Goal: Answer question/provide support: Share knowledge or assist other users

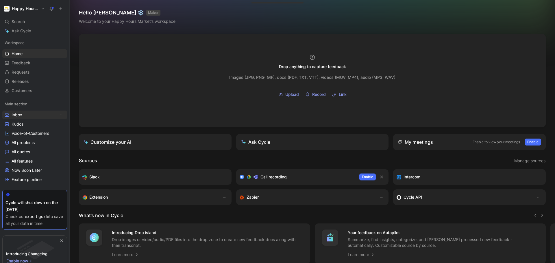
click at [28, 115] on link "Inbox" at bounding box center [34, 115] width 65 height 9
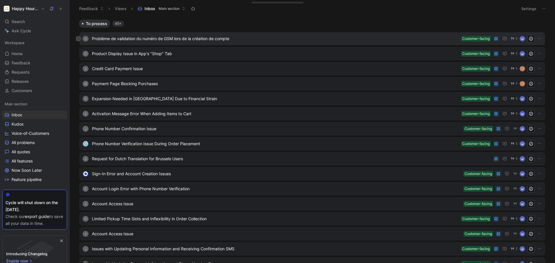
click at [300, 44] on div "H Problème de validation du numéro de GSM lors de la création de compte Custome…" at bounding box center [311, 38] width 465 height 13
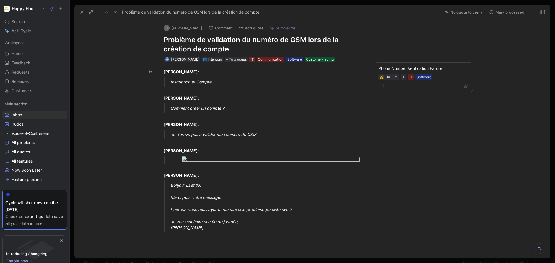
click at [494, 13] on button "Mark processed" at bounding box center [506, 12] width 40 height 8
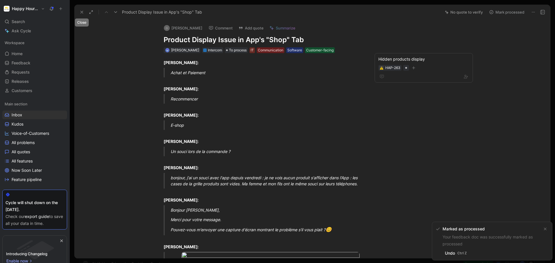
click at [82, 12] on icon at bounding box center [81, 12] width 5 height 5
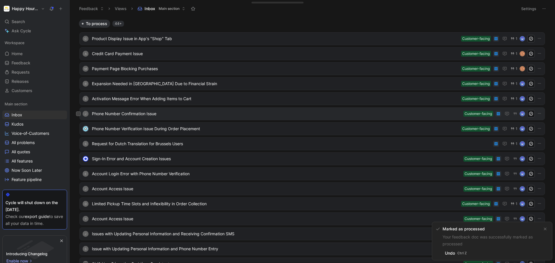
click at [298, 112] on span "Phone Number Confirmation Issue" at bounding box center [276, 113] width 369 height 7
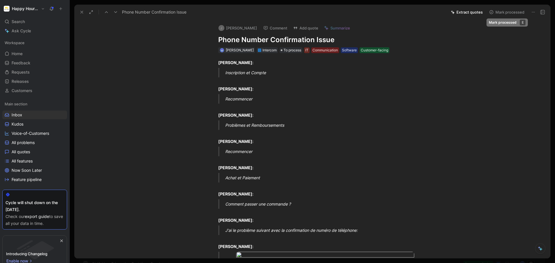
click at [503, 13] on button "Mark processed" at bounding box center [506, 12] width 40 height 8
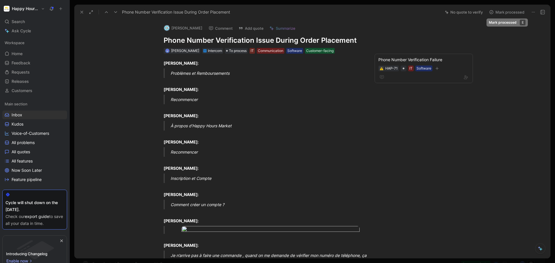
click at [499, 13] on button "Mark processed" at bounding box center [506, 12] width 40 height 8
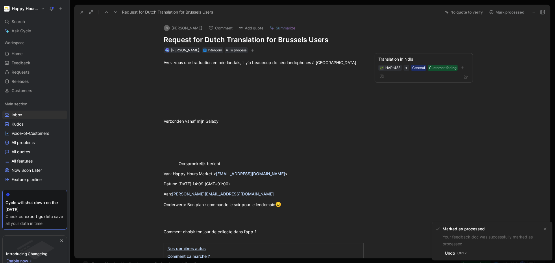
click at [515, 13] on button "Mark processed" at bounding box center [506, 12] width 40 height 8
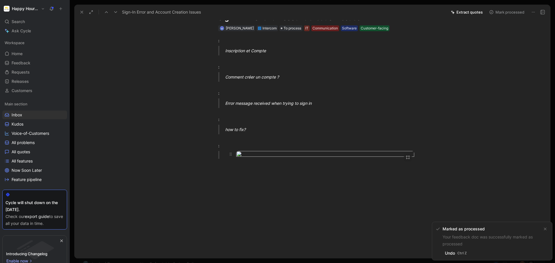
scroll to position [289, 0]
click at [79, 12] on icon at bounding box center [81, 12] width 5 height 5
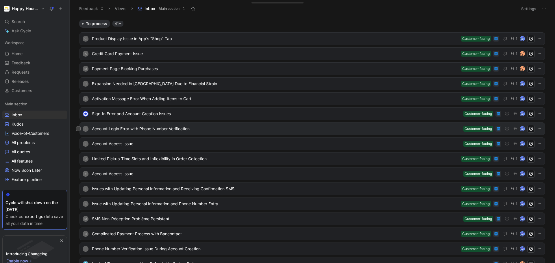
click at [314, 131] on span "Account Login Error with Phone Number Verification" at bounding box center [276, 128] width 369 height 7
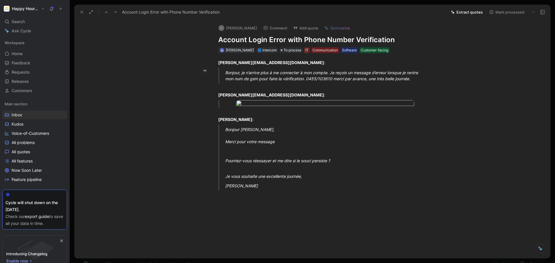
click at [505, 12] on button "Mark processed" at bounding box center [506, 12] width 40 height 8
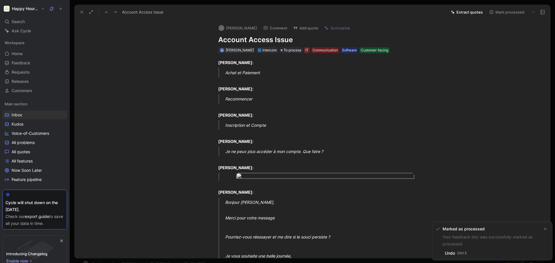
click at [82, 10] on icon at bounding box center [81, 12] width 5 height 5
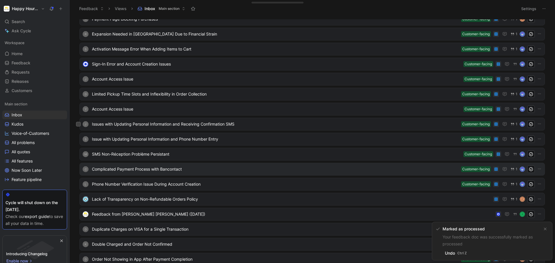
scroll to position [87, 0]
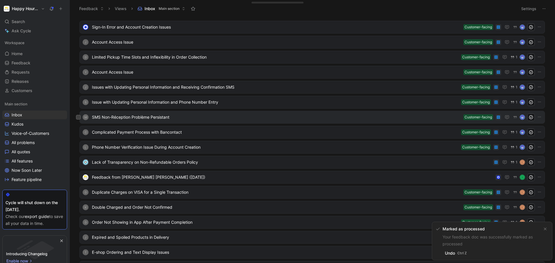
click at [206, 120] on span "SMS Non-Réception Problème Persistant" at bounding box center [276, 117] width 369 height 7
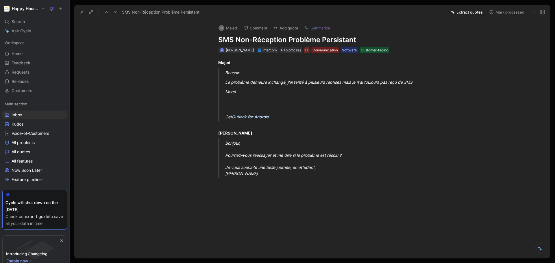
click at [505, 12] on button "Mark processed" at bounding box center [506, 12] width 40 height 8
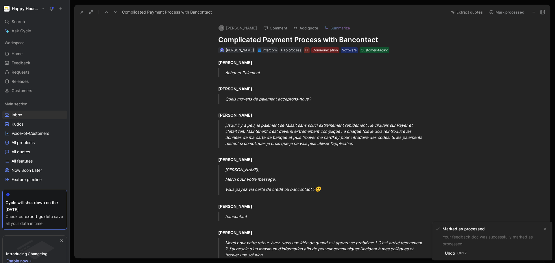
click at [82, 12] on use at bounding box center [82, 12] width 2 height 2
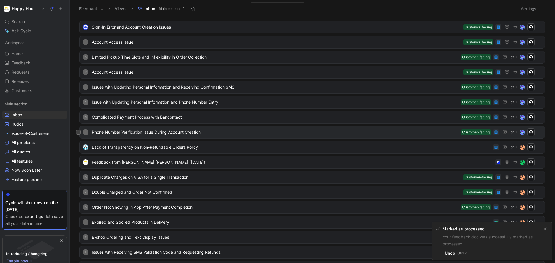
scroll to position [202, 0]
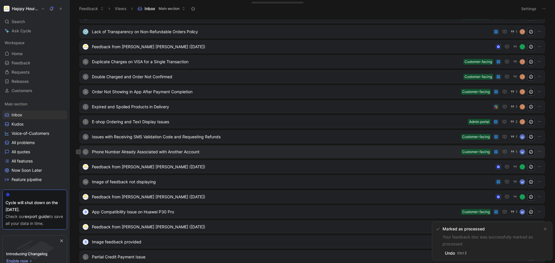
click at [311, 151] on span "Phone Number Already Associated with Another Account" at bounding box center [275, 151] width 367 height 7
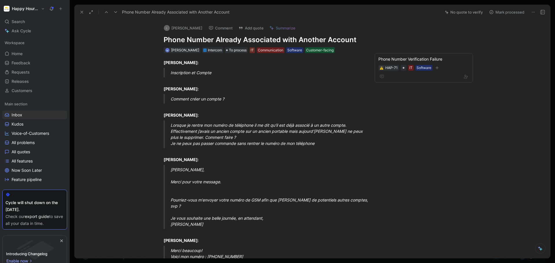
click at [508, 12] on button "Mark processed" at bounding box center [506, 12] width 40 height 8
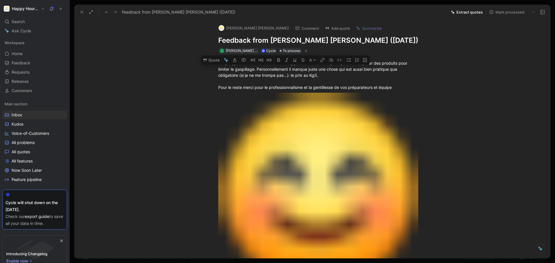
drag, startPoint x: 327, startPoint y: 75, endPoint x: 253, endPoint y: 69, distance: 74.2
click at [253, 69] on div "Bonjour, je suis vraiment fan de votre application et du fait qu'on puisse récu…" at bounding box center [318, 75] width 200 height 30
click at [211, 60] on button "Quote" at bounding box center [211, 59] width 21 height 9
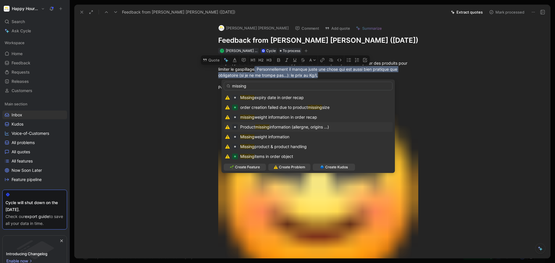
type input "missing"
click at [354, 126] on div "Product missing information (allergne, origins ...)" at bounding box center [308, 127] width 166 height 7
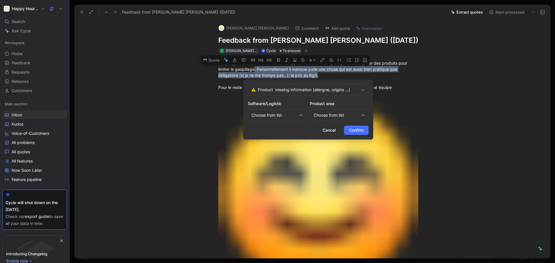
click at [298, 116] on div "Choose from list" at bounding box center [277, 115] width 59 height 12
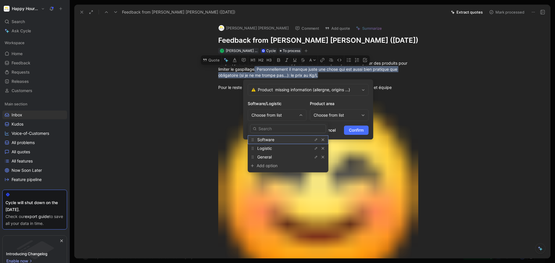
click at [291, 141] on div "Software" at bounding box center [278, 139] width 43 height 7
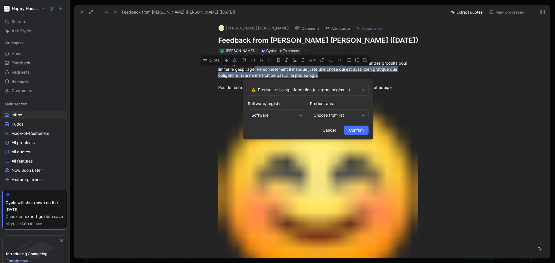
click at [324, 120] on div "Choose from list" at bounding box center [339, 115] width 59 height 12
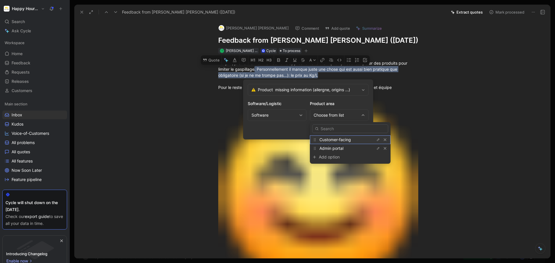
click at [337, 140] on span "Customer-facing" at bounding box center [334, 139] width 31 height 5
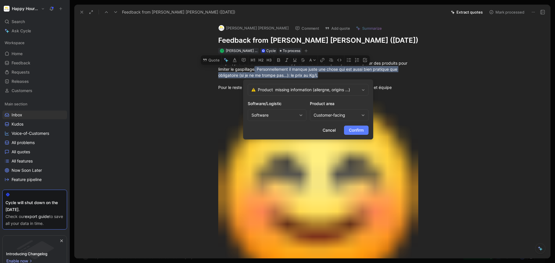
click at [359, 131] on span "Confirm" at bounding box center [356, 130] width 15 height 7
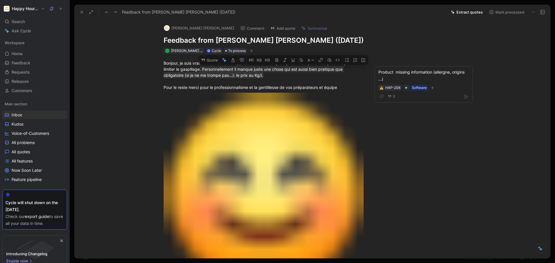
click at [507, 14] on button "Mark processed" at bounding box center [506, 12] width 40 height 8
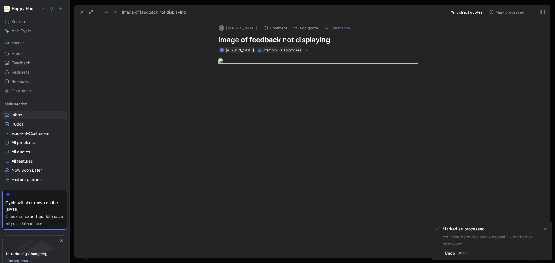
click at [82, 10] on icon at bounding box center [81, 12] width 5 height 5
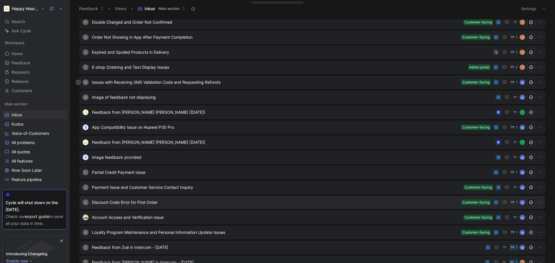
scroll to position [228, 0]
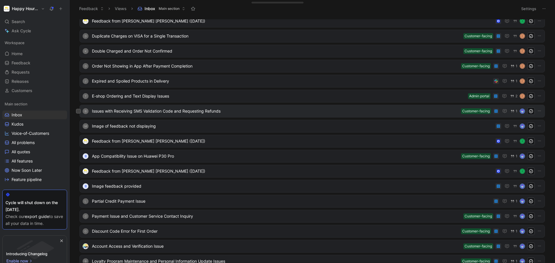
click at [298, 107] on div "B Issues with Receiving SMS Validation Code and Requesting Refunds Customer-fac…" at bounding box center [311, 111] width 465 height 13
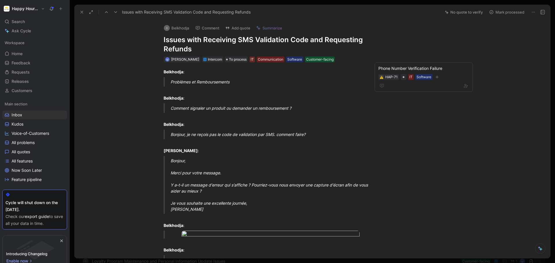
click at [499, 8] on button "Mark processed" at bounding box center [506, 12] width 40 height 8
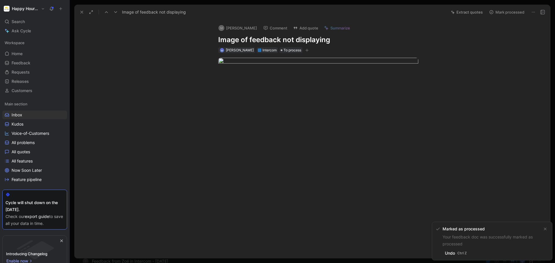
click at [84, 10] on button at bounding box center [82, 12] width 8 height 8
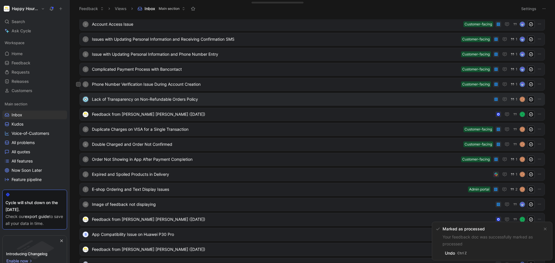
scroll to position [112, 0]
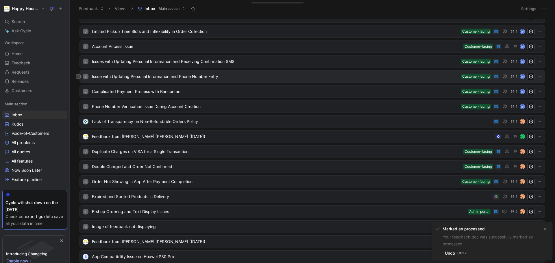
click at [267, 79] on span "Issue with Updating Personal Information and Phone Number Entry" at bounding box center [275, 76] width 367 height 7
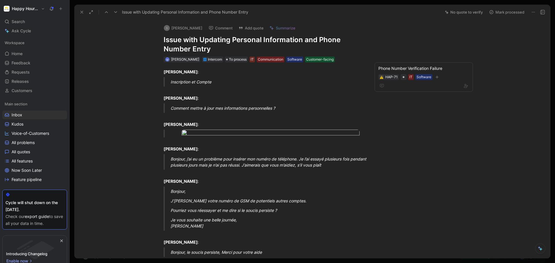
click at [505, 10] on button "Mark processed" at bounding box center [506, 12] width 40 height 8
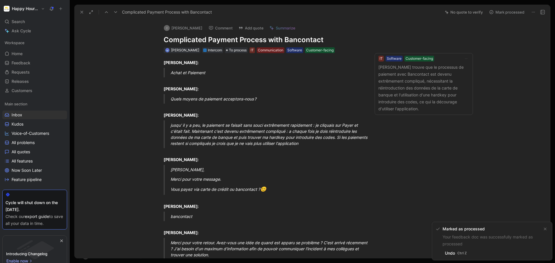
click at [81, 10] on icon at bounding box center [81, 12] width 5 height 5
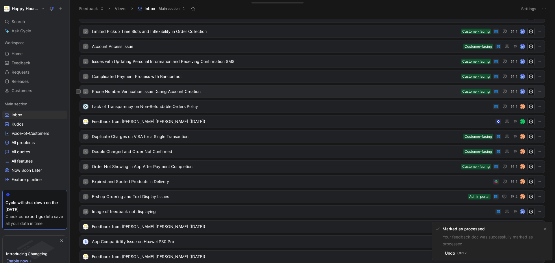
click at [275, 94] on span "Phone Number Verification Issue During Account Creation" at bounding box center [275, 91] width 367 height 7
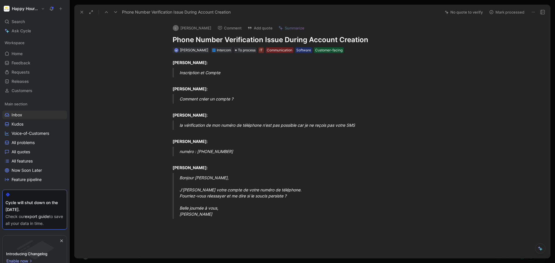
click at [502, 10] on button "Mark processed" at bounding box center [506, 12] width 40 height 8
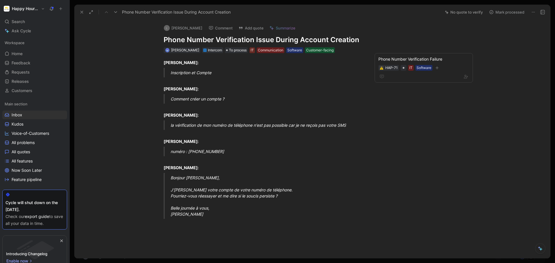
click at [506, 14] on button "Mark processed" at bounding box center [506, 12] width 40 height 8
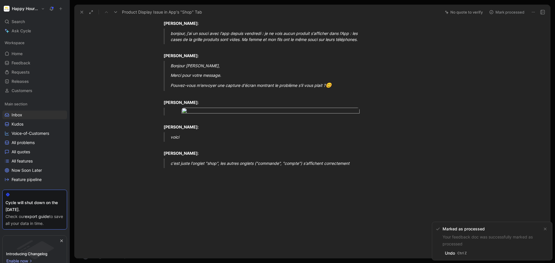
scroll to position [177, 0]
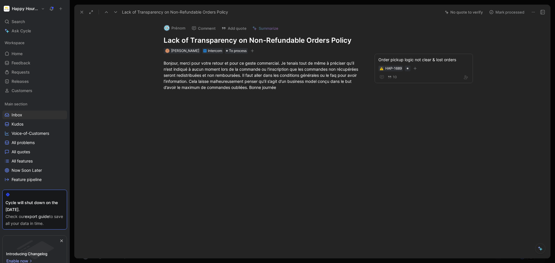
click at [81, 11] on icon at bounding box center [81, 12] width 5 height 5
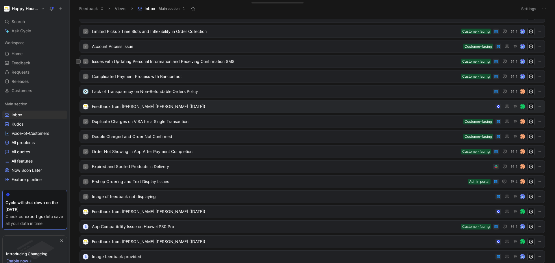
scroll to position [55, 0]
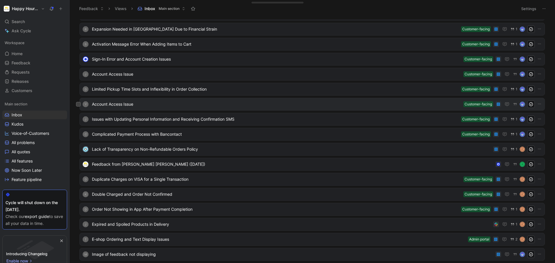
click at [278, 109] on div "Y Account Access Issue Customer-facing" at bounding box center [311, 104] width 465 height 13
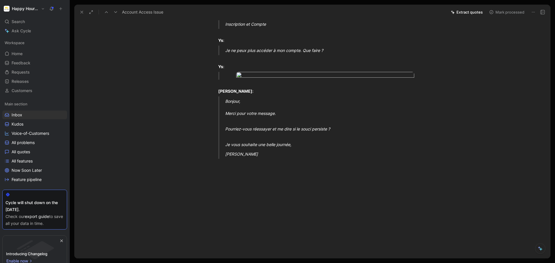
scroll to position [58, 0]
click at [502, 8] on button "Mark processed" at bounding box center [506, 12] width 40 height 8
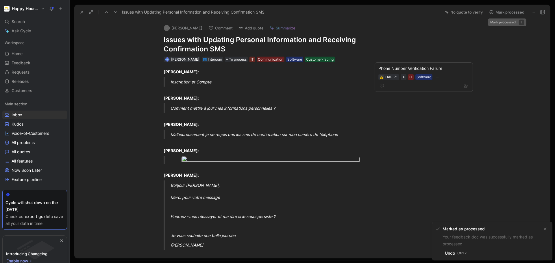
click at [509, 12] on button "Mark processed" at bounding box center [506, 12] width 40 height 8
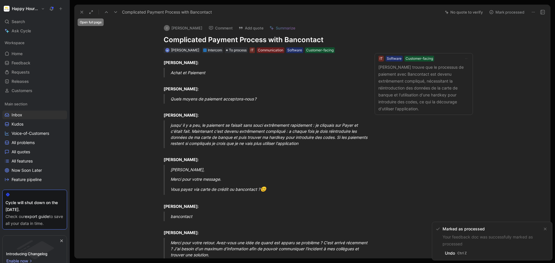
click at [85, 11] on button at bounding box center [82, 12] width 8 height 8
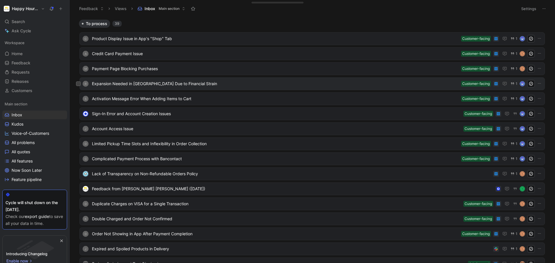
click at [301, 81] on span "Expansion Needed in [GEOGRAPHIC_DATA] Due to Financial Strain" at bounding box center [275, 83] width 367 height 7
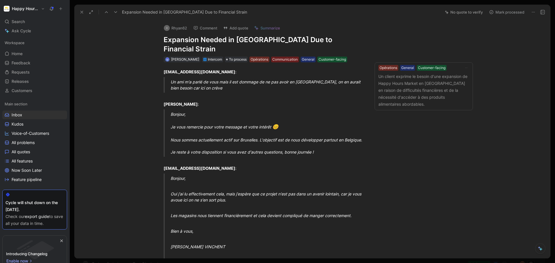
click at [83, 12] on icon at bounding box center [81, 12] width 5 height 5
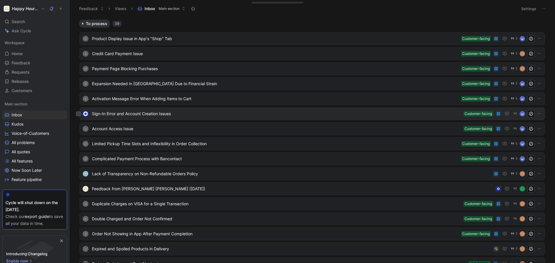
click at [251, 111] on span "Sign-In Error and Account Creation Issues" at bounding box center [276, 113] width 369 height 7
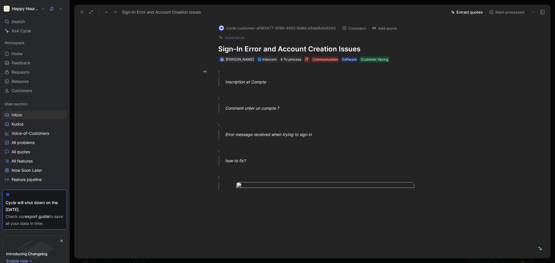
click at [81, 10] on icon at bounding box center [81, 12] width 5 height 5
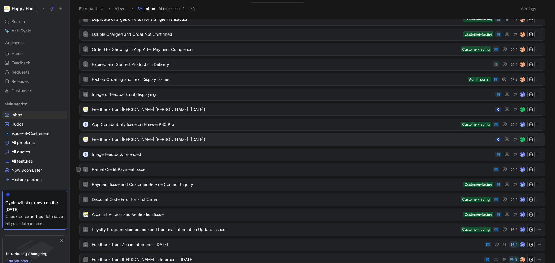
scroll to position [202, 0]
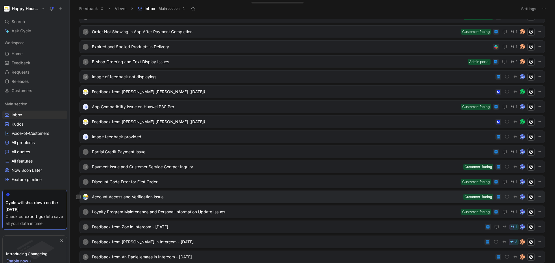
click at [312, 193] on div "Account Access and Verification Issue Customer-facing" at bounding box center [311, 197] width 465 height 13
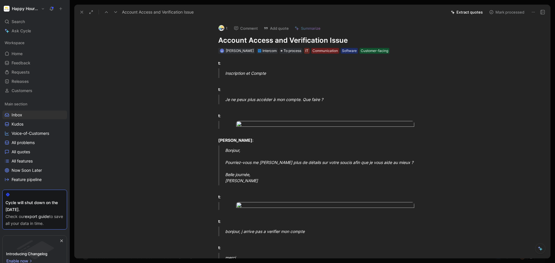
click at [502, 12] on button "Mark processed" at bounding box center [506, 12] width 40 height 8
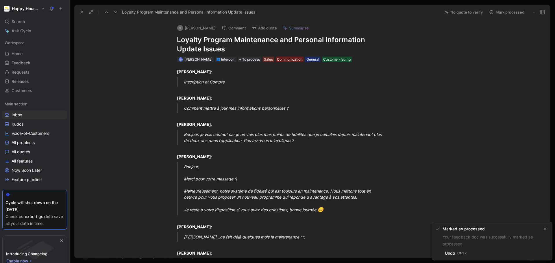
click at [81, 11] on icon at bounding box center [81, 12] width 5 height 5
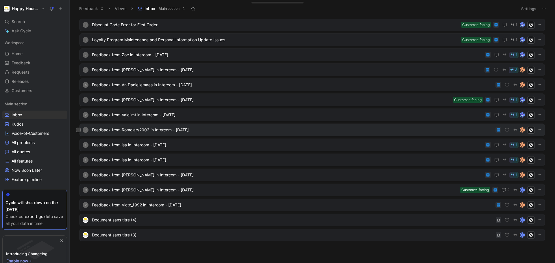
scroll to position [338, 0]
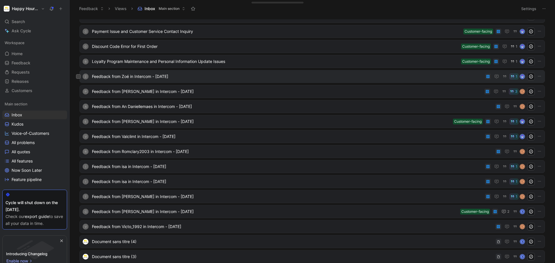
click at [254, 81] on div "Z Feedback from Zoé in Intercom - [DATE] 1" at bounding box center [311, 76] width 465 height 13
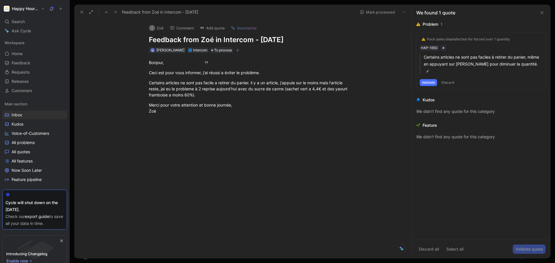
click at [404, 12] on icon at bounding box center [403, 12] width 5 height 5
click at [421, 38] on div "Copy link Delete" at bounding box center [426, 29] width 52 height 22
click at [421, 36] on div "Delete" at bounding box center [429, 32] width 39 height 7
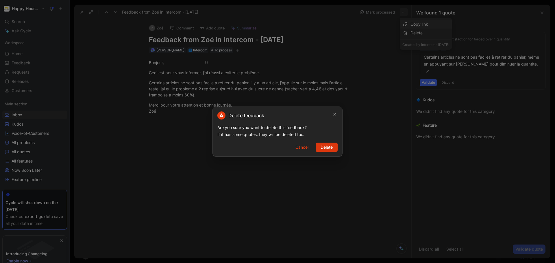
click at [325, 147] on span "Delete" at bounding box center [326, 147] width 12 height 7
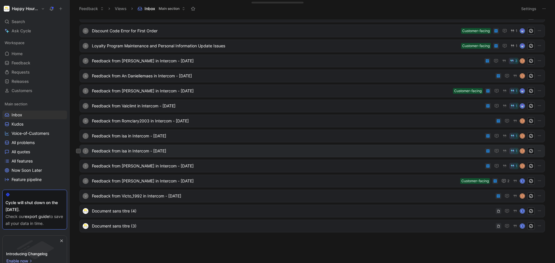
scroll to position [354, 0]
click at [219, 184] on div "C Feedback from [PERSON_NAME] in Intercom - [DATE] Customer-facing 2 S" at bounding box center [311, 181] width 461 height 8
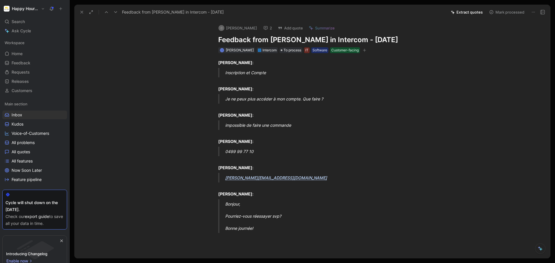
click at [530, 13] on button at bounding box center [533, 12] width 8 height 8
click at [504, 31] on div "Delete" at bounding box center [515, 32] width 39 height 7
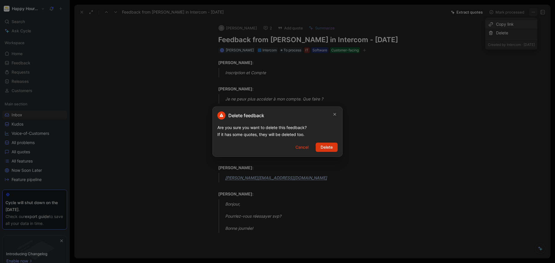
click at [329, 148] on span "Delete" at bounding box center [326, 147] width 12 height 7
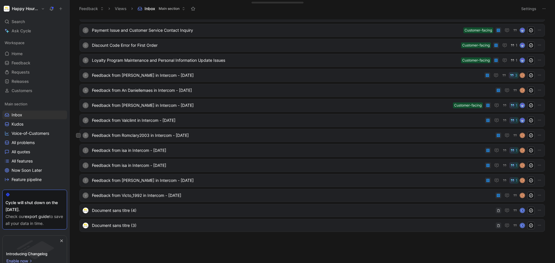
scroll to position [339, 0]
click at [226, 195] on span "Feedback from Victo_1992 in Intercom - [DATE]" at bounding box center [292, 195] width 401 height 7
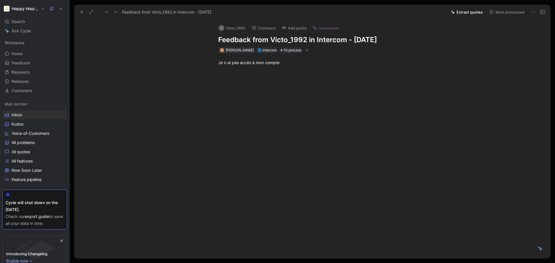
click at [531, 11] on icon at bounding box center [533, 12] width 5 height 5
click at [496, 33] on div "Delete" at bounding box center [515, 32] width 39 height 7
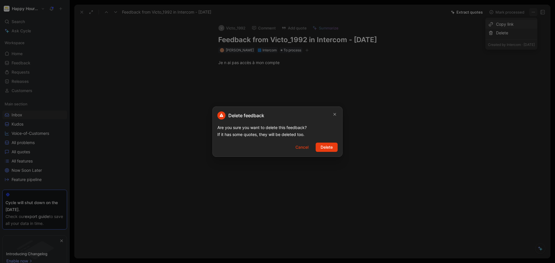
click at [325, 149] on span "Delete" at bounding box center [326, 147] width 12 height 7
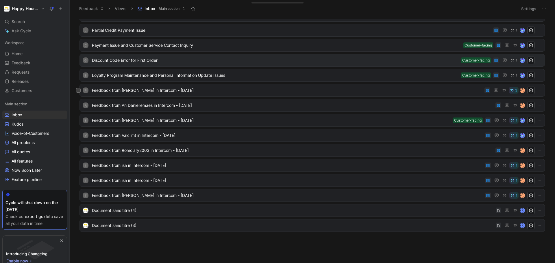
scroll to position [324, 0]
click at [203, 197] on span "Feedback from [PERSON_NAME] in Intercom - [DATE]" at bounding box center [287, 195] width 391 height 7
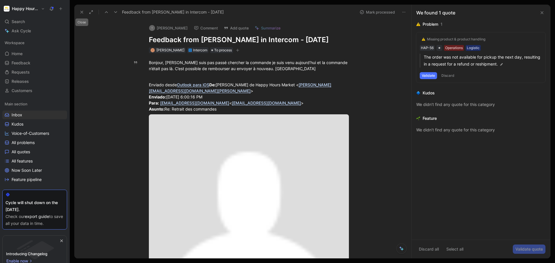
click at [84, 10] on icon at bounding box center [81, 12] width 5 height 5
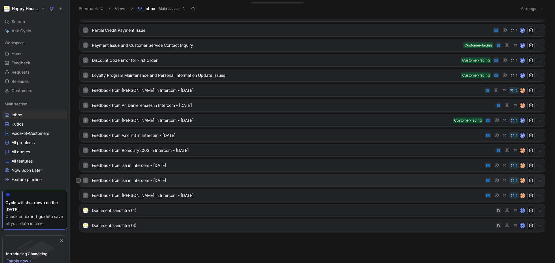
click at [273, 183] on span "Feedback from isa in Intercom - [DATE]" at bounding box center [287, 180] width 391 height 7
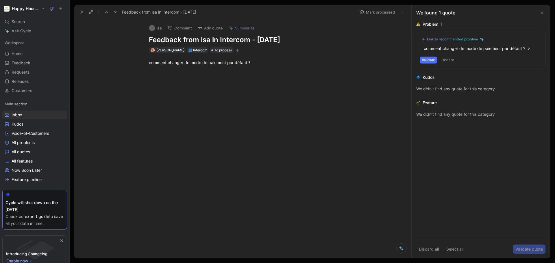
click at [404, 11] on icon at bounding box center [403, 12] width 5 height 5
click at [417, 33] on div "Delete" at bounding box center [429, 32] width 39 height 7
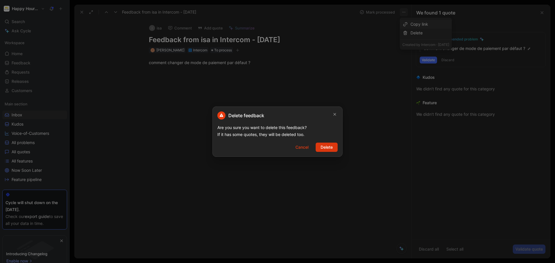
click at [334, 149] on button "Delete" at bounding box center [326, 147] width 22 height 9
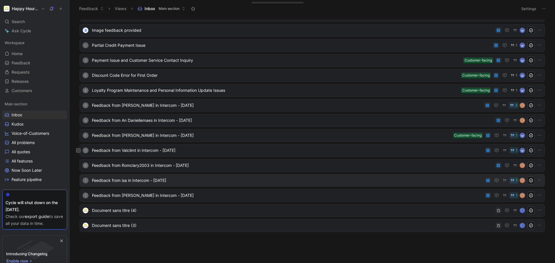
scroll to position [309, 0]
click at [186, 182] on span "Feedback from isa in Intercom - [DATE]" at bounding box center [287, 180] width 391 height 7
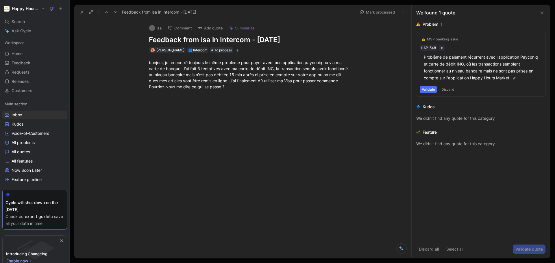
click at [82, 9] on button at bounding box center [82, 12] width 8 height 8
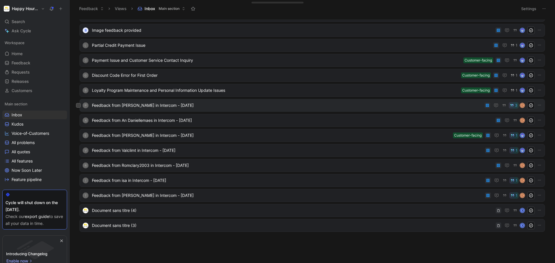
click at [227, 103] on span "Feedback from [PERSON_NAME] in Intercom - [DATE]" at bounding box center [287, 105] width 390 height 7
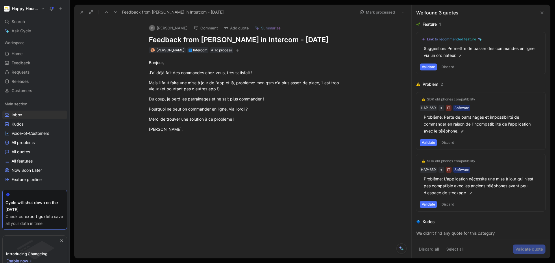
click at [82, 11] on icon at bounding box center [81, 12] width 5 height 5
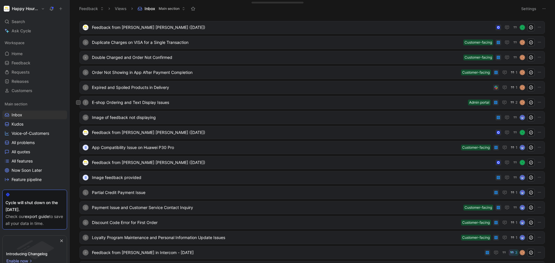
scroll to position [173, 0]
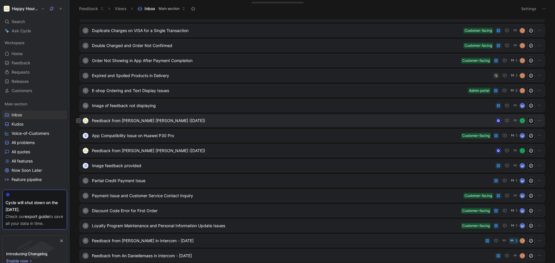
click at [279, 123] on span "Feedback from [PERSON_NAME] [PERSON_NAME] ([DATE])" at bounding box center [292, 120] width 401 height 7
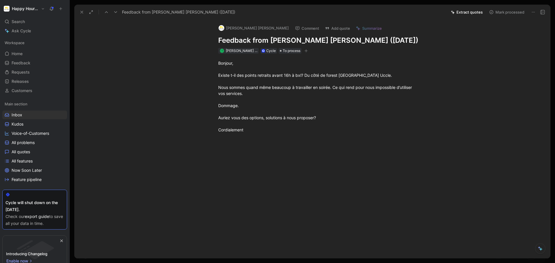
click at [107, 12] on icon at bounding box center [106, 12] width 5 height 5
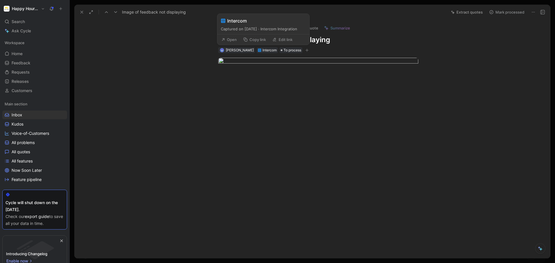
click at [229, 40] on button "Open" at bounding box center [228, 40] width 21 height 8
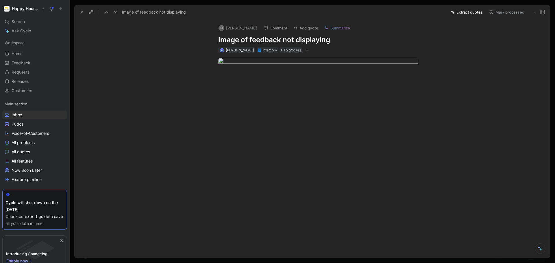
click at [239, 87] on div at bounding box center [317, 109] width 463 height 79
drag, startPoint x: 328, startPoint y: 41, endPoint x: 216, endPoint y: 41, distance: 111.8
click at [216, 41] on div "[PERSON_NAME] Comment Add quote Summarize Image of feedback not displaying [PER…" at bounding box center [318, 37] width 222 height 34
click at [530, 13] on button at bounding box center [533, 12] width 8 height 8
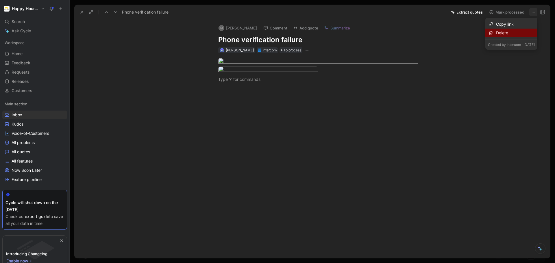
click at [505, 37] on div "Delete" at bounding box center [511, 33] width 52 height 9
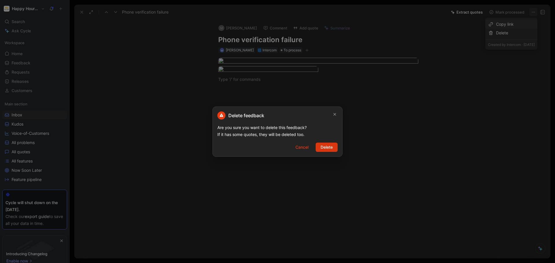
click at [322, 150] on span "Delete" at bounding box center [326, 147] width 12 height 7
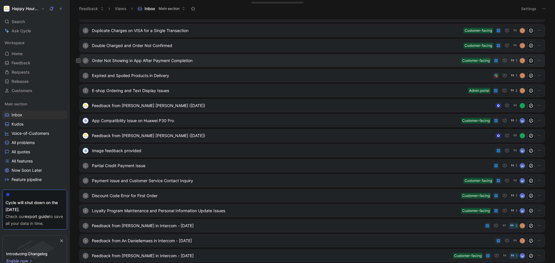
click at [211, 64] on div "D Order Not Showing in App After Payment Completion Customer-facing 1 C" at bounding box center [311, 60] width 465 height 13
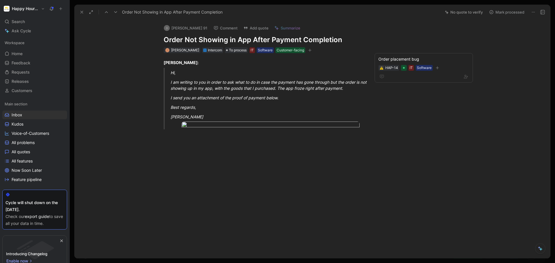
click at [80, 12] on icon at bounding box center [81, 12] width 5 height 5
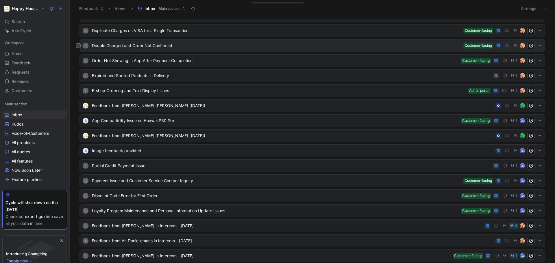
click at [209, 49] on div "K Double Charged and Order Not Confirmed Customer-facing C" at bounding box center [311, 46] width 461 height 8
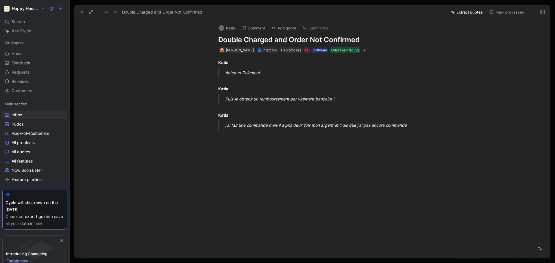
click at [83, 10] on icon at bounding box center [81, 12] width 5 height 5
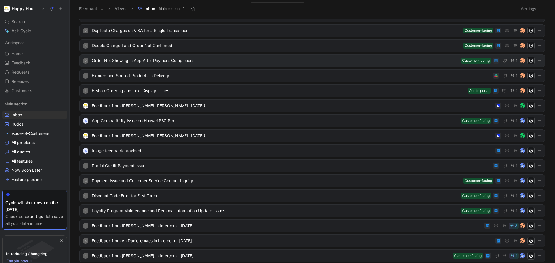
scroll to position [58, 0]
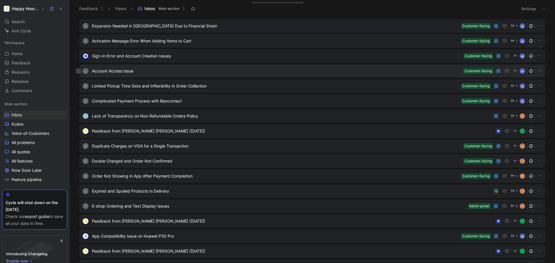
click at [192, 70] on span "Account Access Issue" at bounding box center [276, 71] width 369 height 7
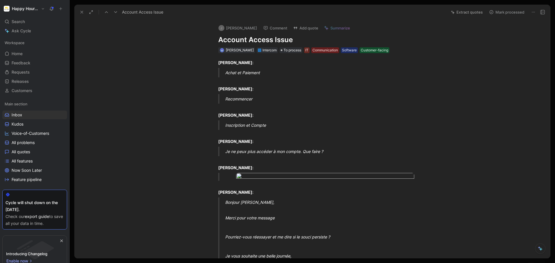
click at [79, 13] on button at bounding box center [82, 12] width 8 height 8
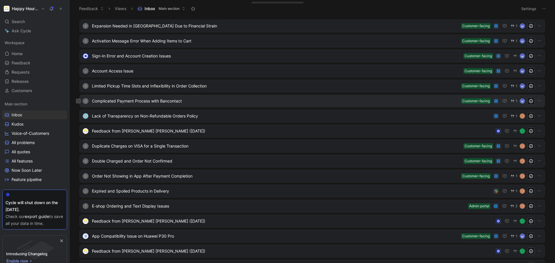
click at [227, 100] on span "Complicated Payment Process with Bancontact" at bounding box center [275, 101] width 367 height 7
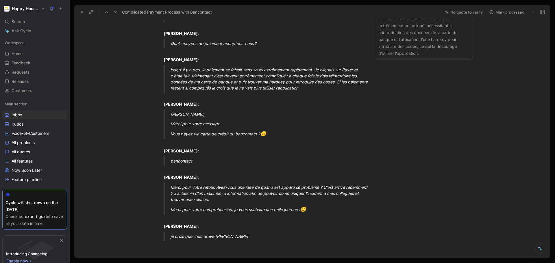
scroll to position [58, 0]
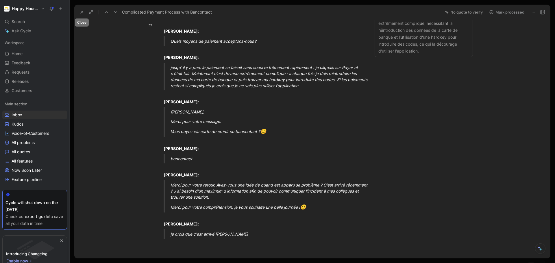
click at [83, 10] on icon at bounding box center [81, 12] width 5 height 5
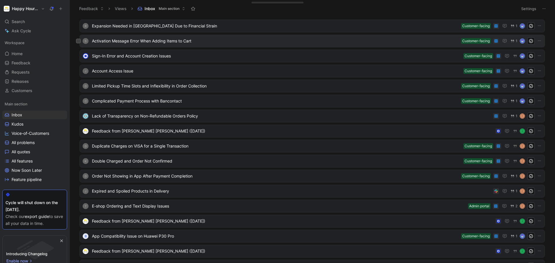
click at [261, 43] on span "Activation Message Error When Adding Items to Cart" at bounding box center [275, 41] width 367 height 7
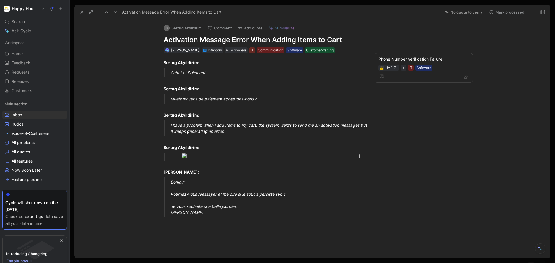
click at [508, 15] on button "Mark processed" at bounding box center [506, 12] width 40 height 8
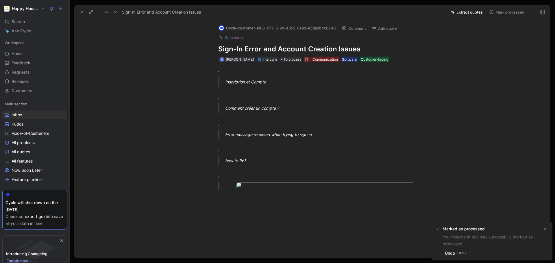
click at [84, 10] on button at bounding box center [82, 12] width 8 height 8
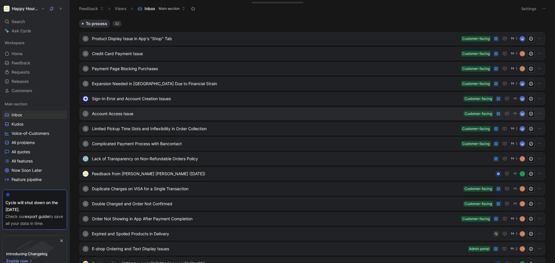
scroll to position [202, 0]
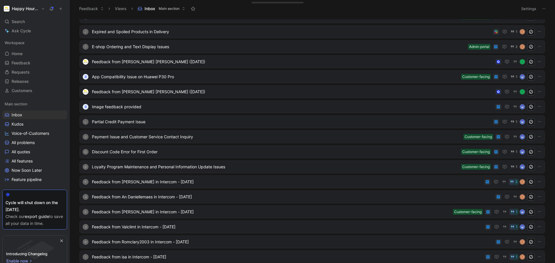
click at [261, 174] on ul "J Account Access Issue Customer-facing d Limited Pickup Time Slots and Inflexib…" at bounding box center [311, 70] width 465 height 480
click at [258, 183] on span "Feedback from [PERSON_NAME] in Intercom - [DATE]" at bounding box center [287, 182] width 390 height 7
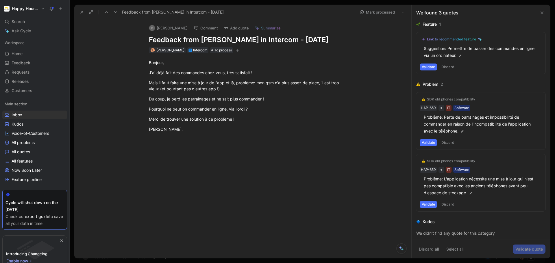
click at [404, 10] on icon at bounding box center [403, 12] width 5 height 5
